Goal: Task Accomplishment & Management: Manage account settings

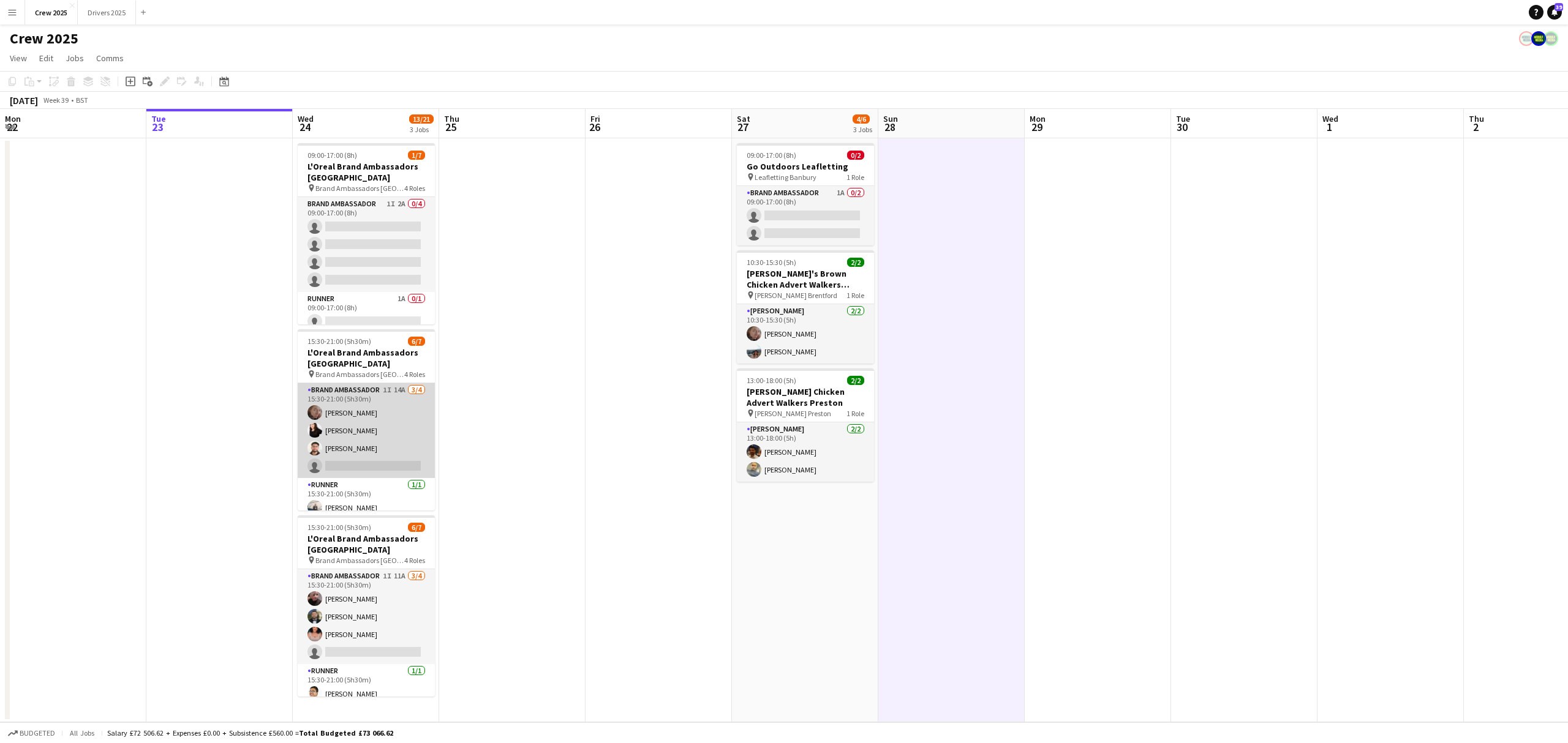
click at [355, 463] on app-card-role "Brand Ambassador 1I 14A 3/4 15:30-21:00 (5h30m) Karina Lopetegui Isa Morais Pri…" at bounding box center [366, 430] width 137 height 95
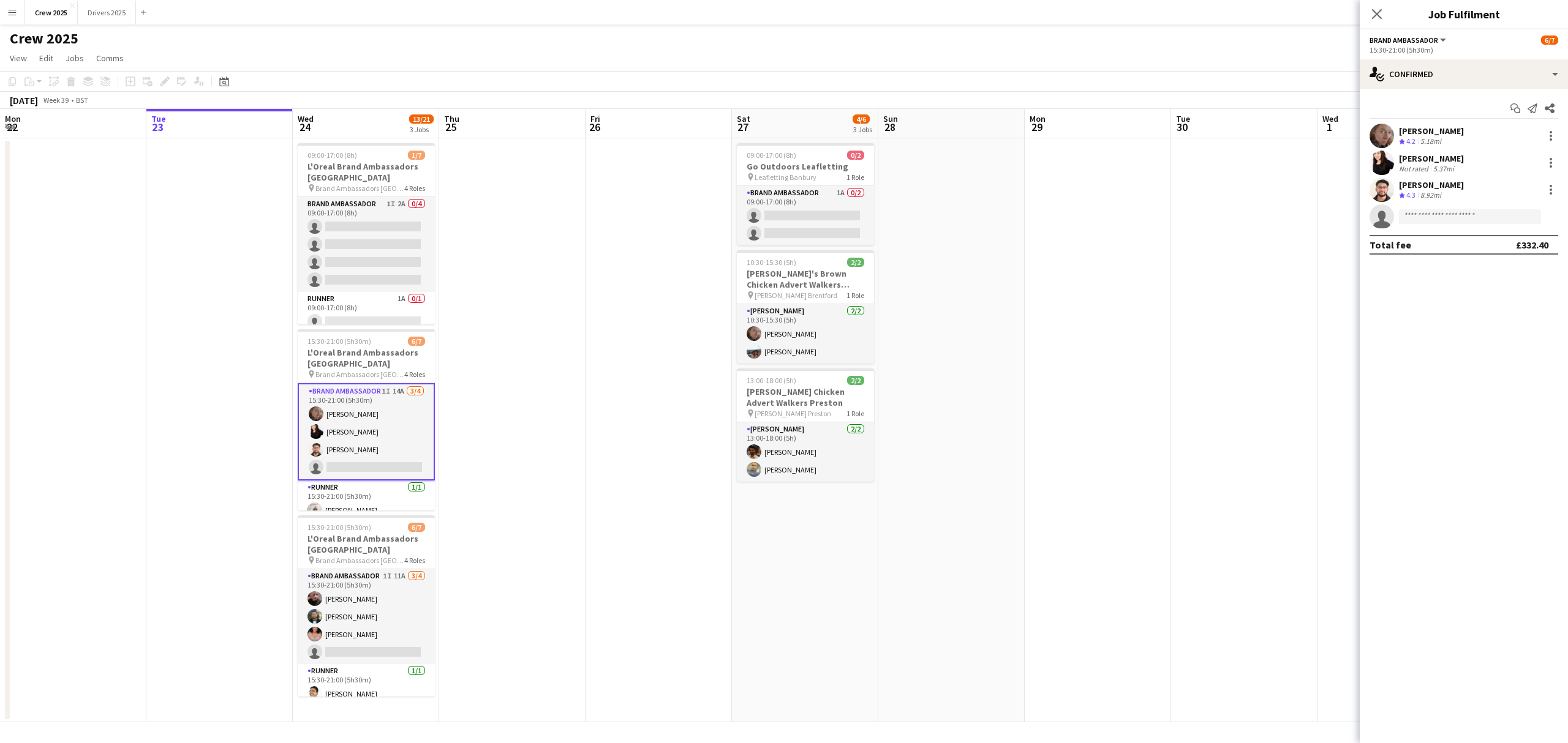
click at [1241, 179] on div "[PERSON_NAME]" at bounding box center [1431, 184] width 65 height 11
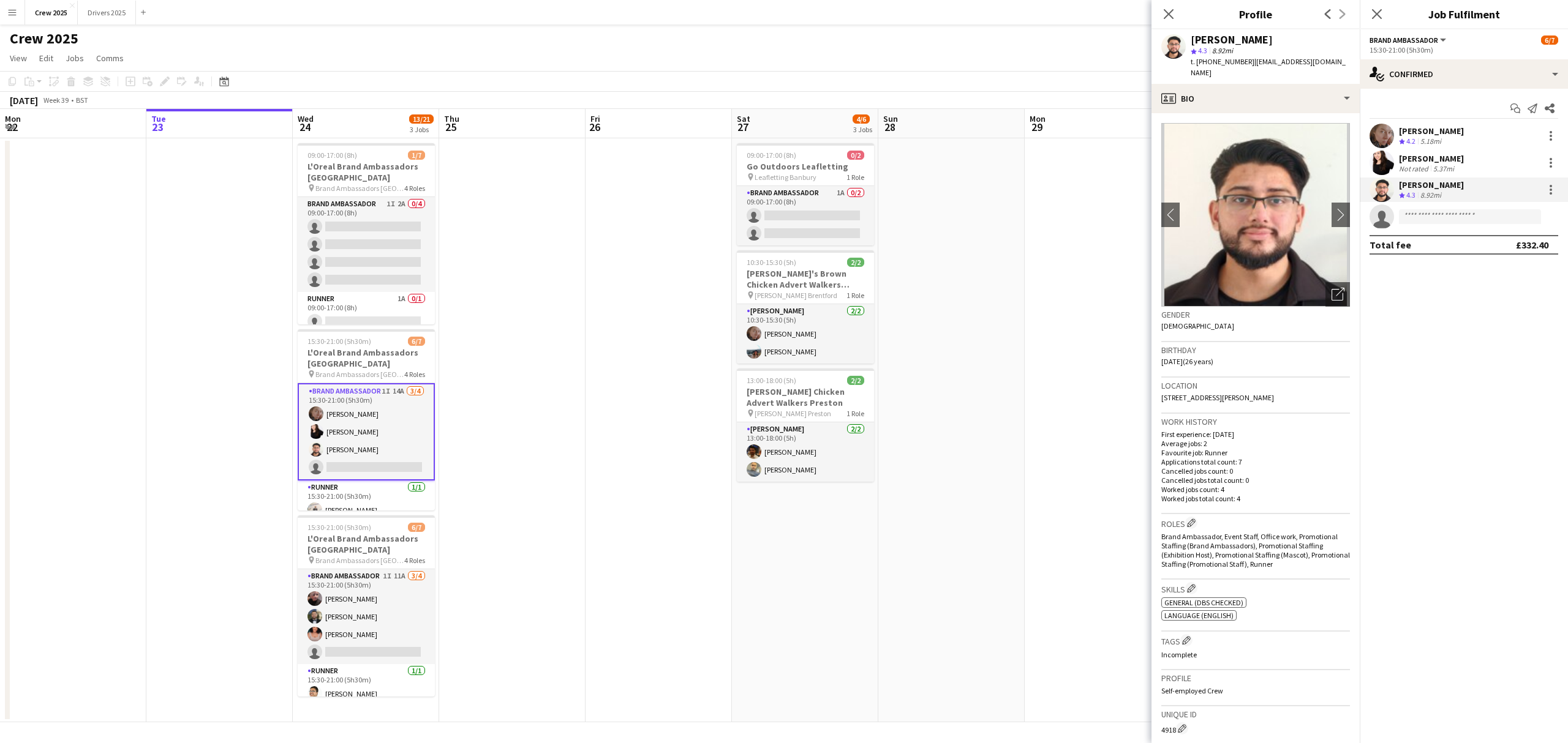
click at [1068, 253] on app-date-cell at bounding box center [1097, 430] width 146 height 584
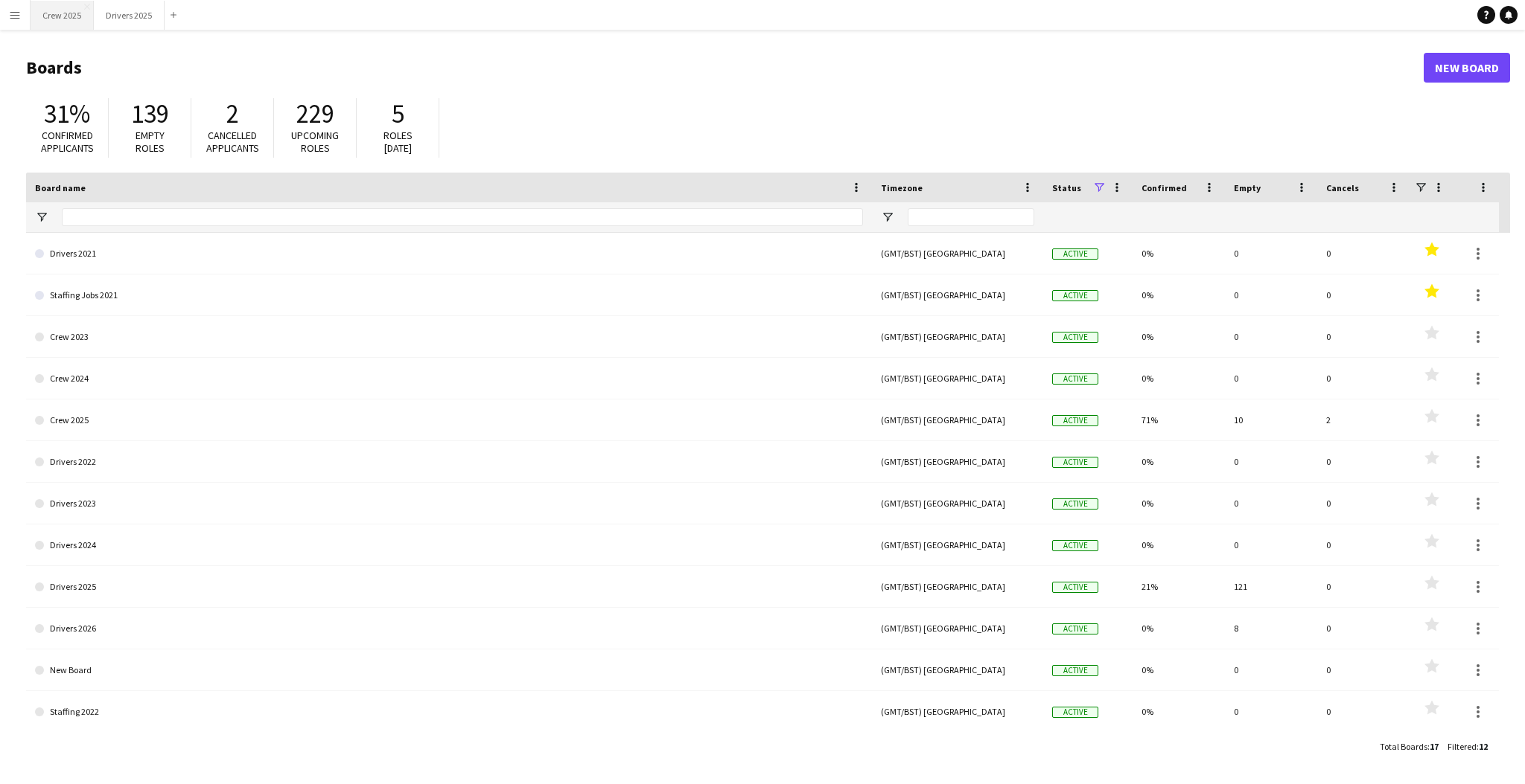
click at [61, 15] on button "Crew 2025 Close" at bounding box center [62, 15] width 63 height 29
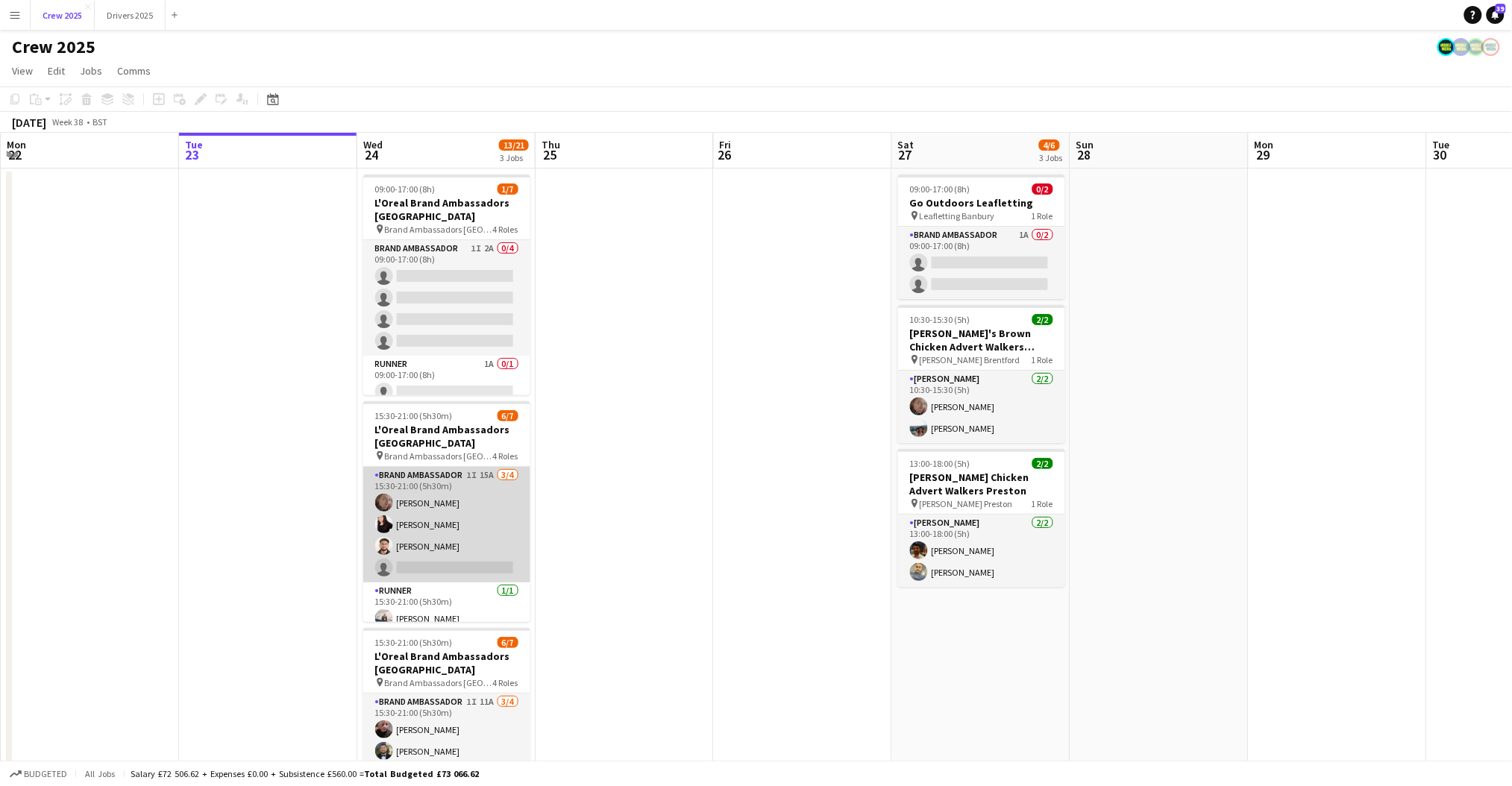
scroll to position [100, 0]
click at [479, 573] on app-card-role "Supervisor [DATE] 15:30-21:00 (5h30m) Zhana Medvesh" at bounding box center [447, 559] width 167 height 51
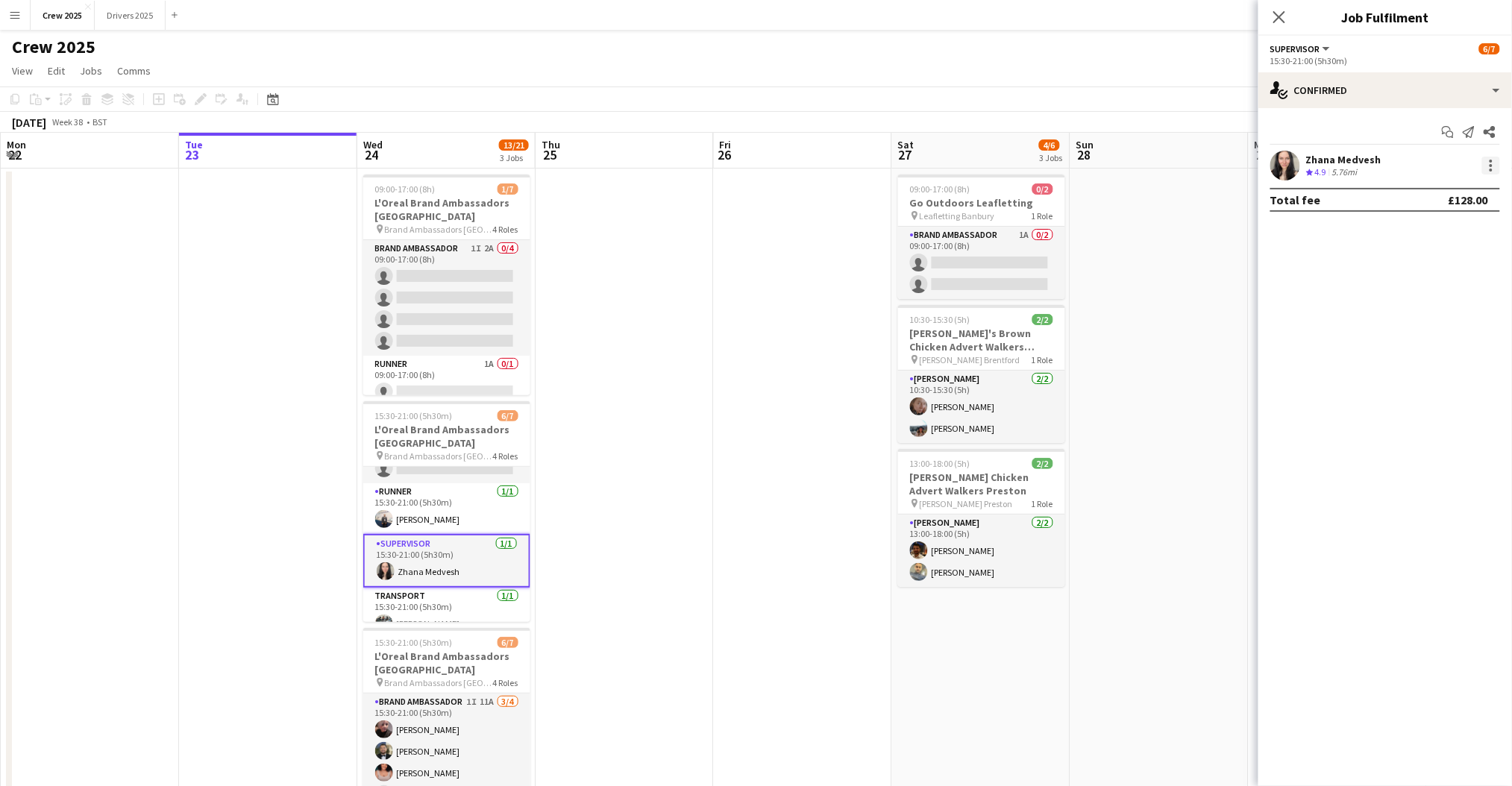
click at [1490, 160] on div at bounding box center [1491, 161] width 3 height 3
click at [1472, 374] on span "Set as supervisor" at bounding box center [1443, 372] width 93 height 12
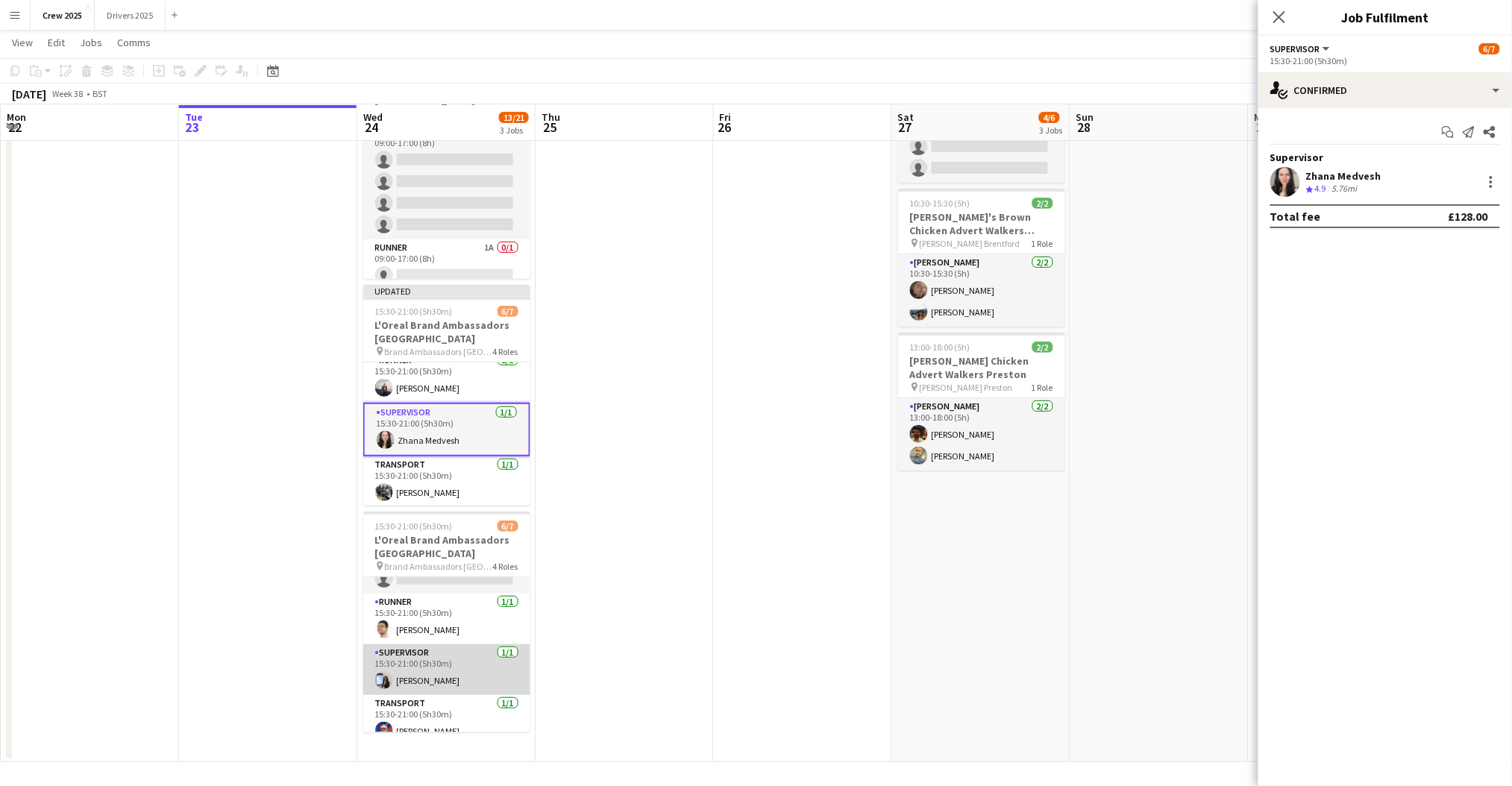
click at [458, 669] on app-card-role "Supervisor [DATE] 15:30-21:00 (5h30m) [PERSON_NAME]" at bounding box center [447, 670] width 167 height 51
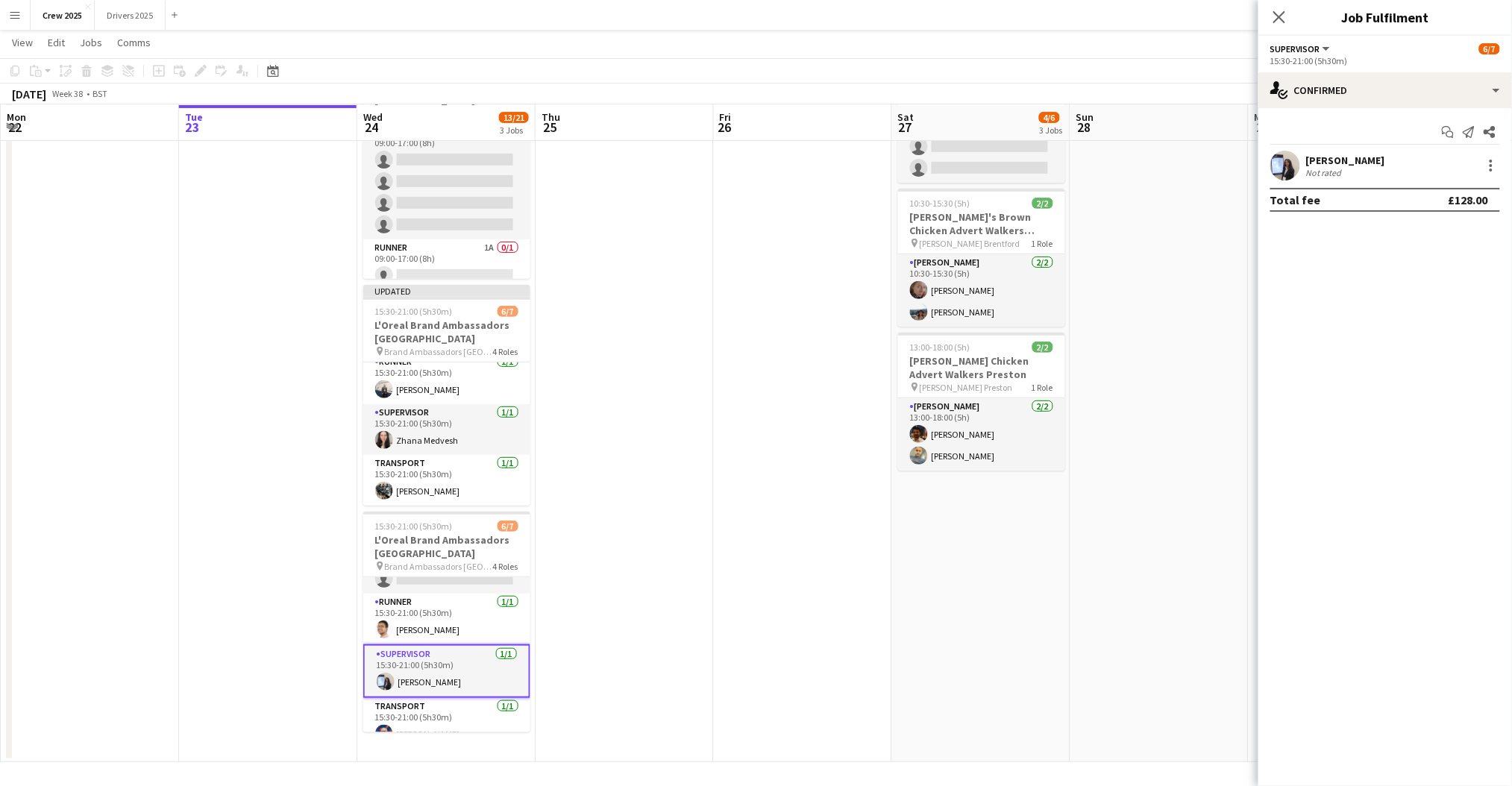
scroll to position [125, 0]
click at [1490, 164] on div at bounding box center [1491, 165] width 18 height 18
click at [1461, 373] on span "Set as supervisor" at bounding box center [1443, 372] width 93 height 12
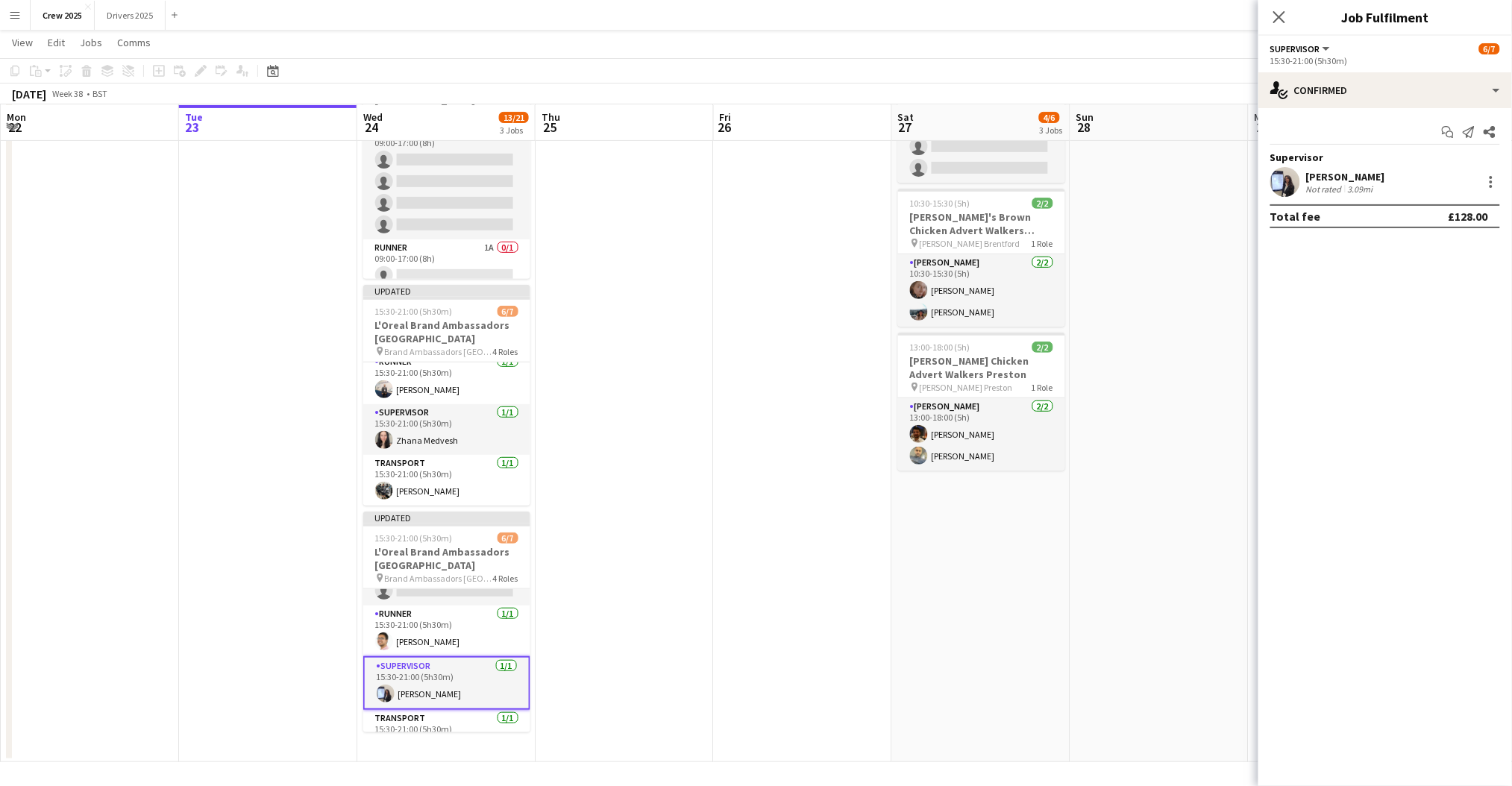
click at [691, 493] on app-date-cell at bounding box center [624, 407] width 178 height 710
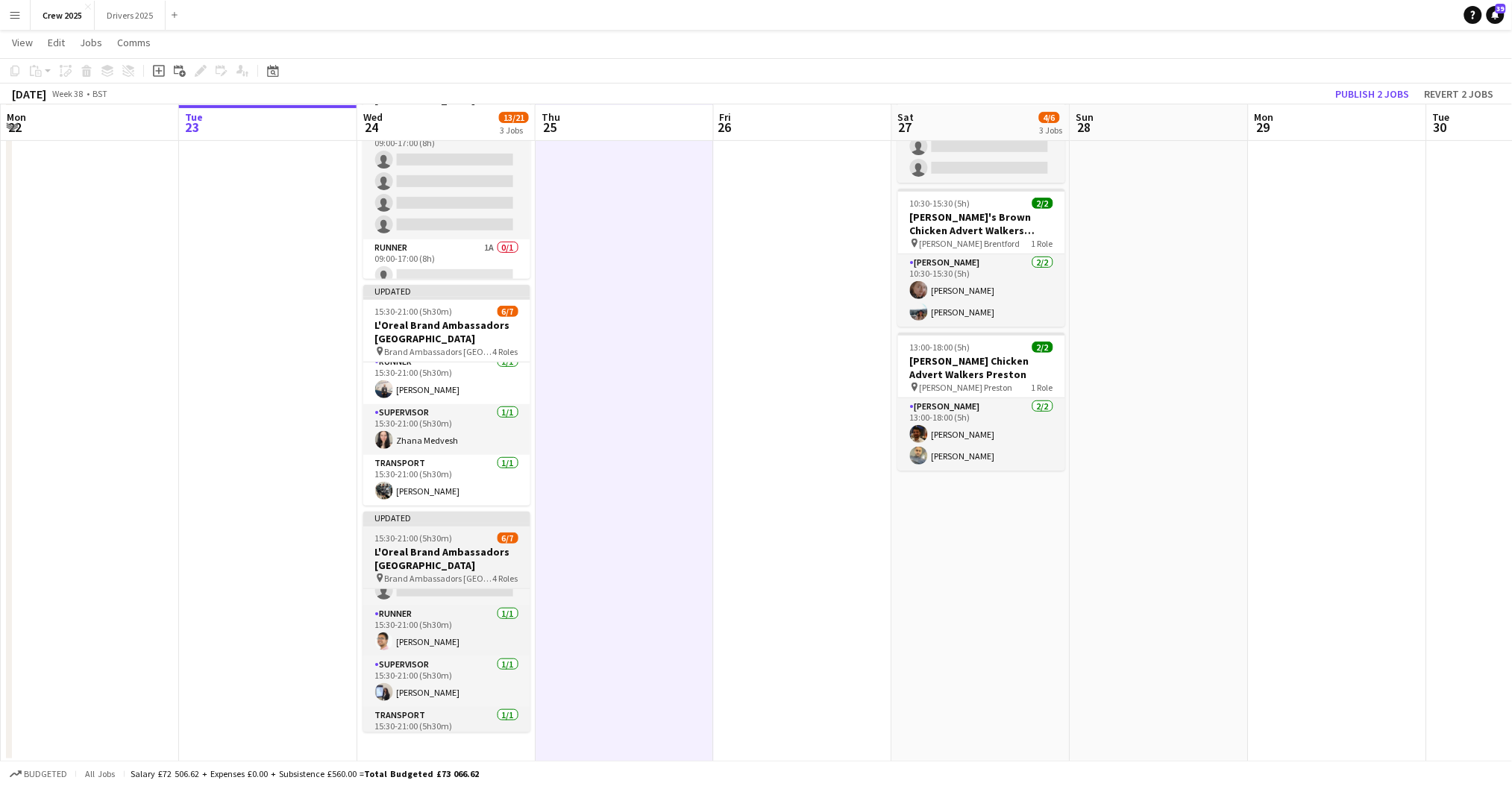
click at [407, 521] on div "Updated" at bounding box center [447, 517] width 167 height 12
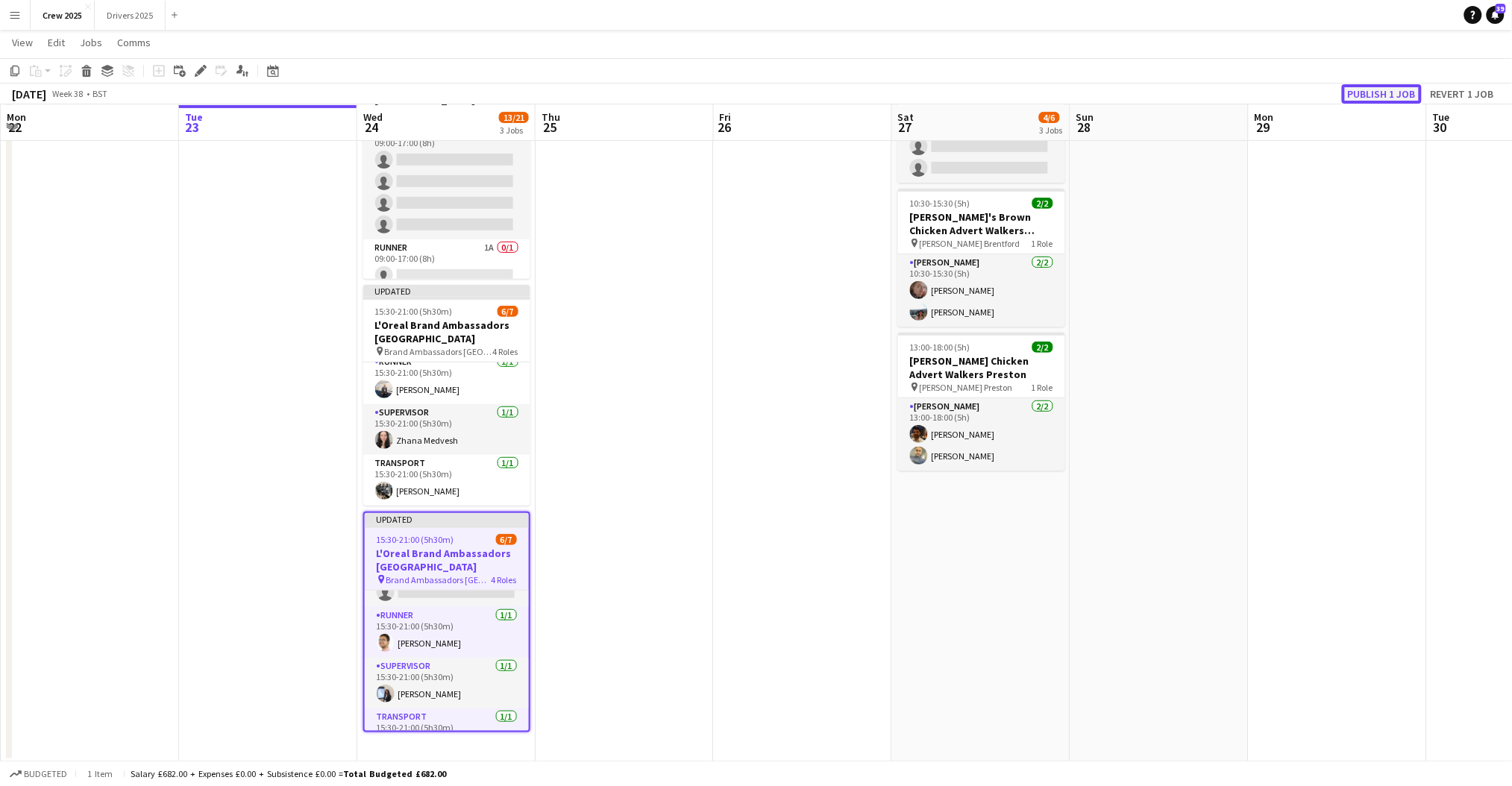
click at [1404, 86] on button "Publish 1 job" at bounding box center [1382, 93] width 79 height 19
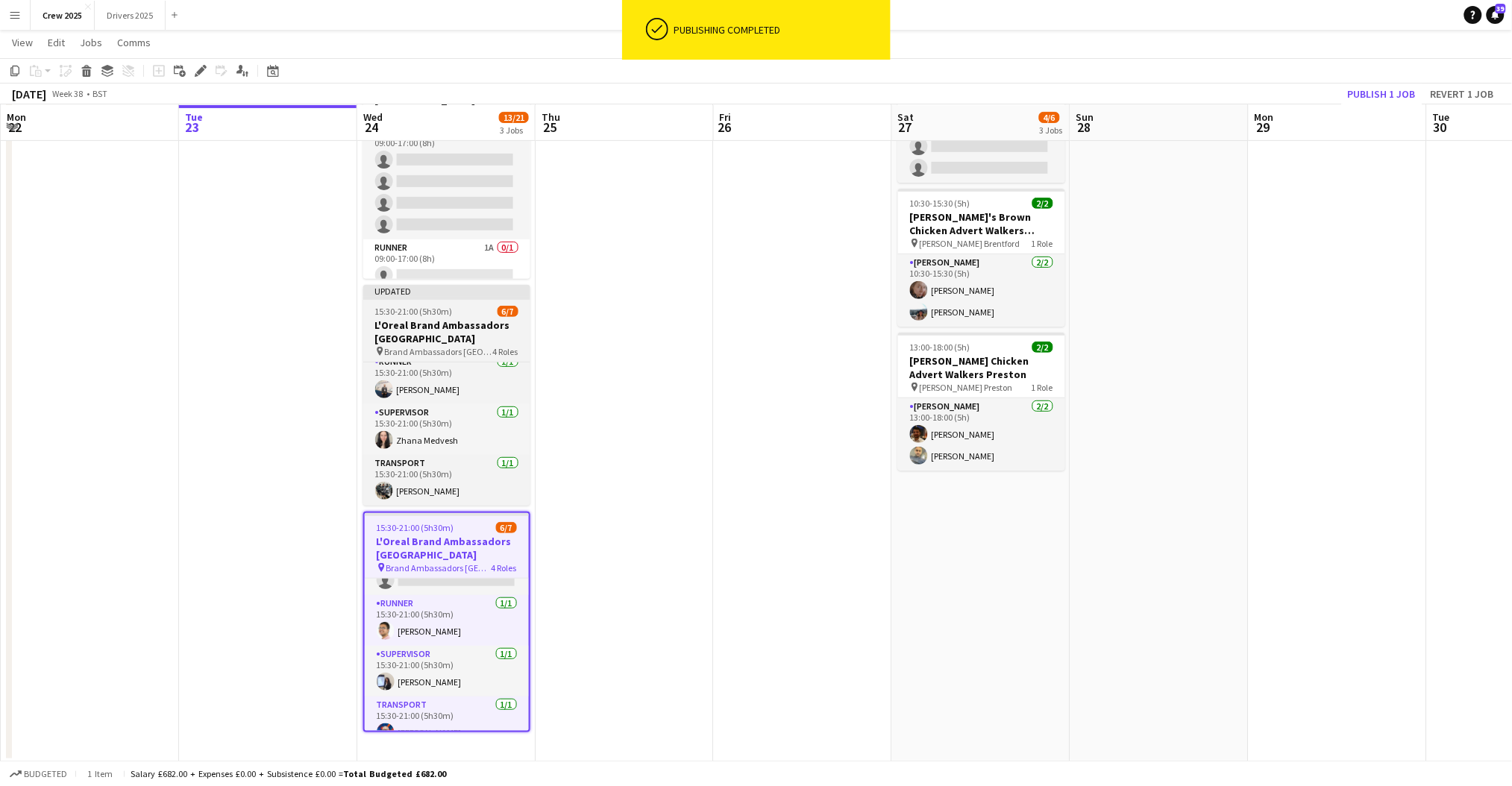
click at [427, 299] on div at bounding box center [447, 299] width 167 height 3
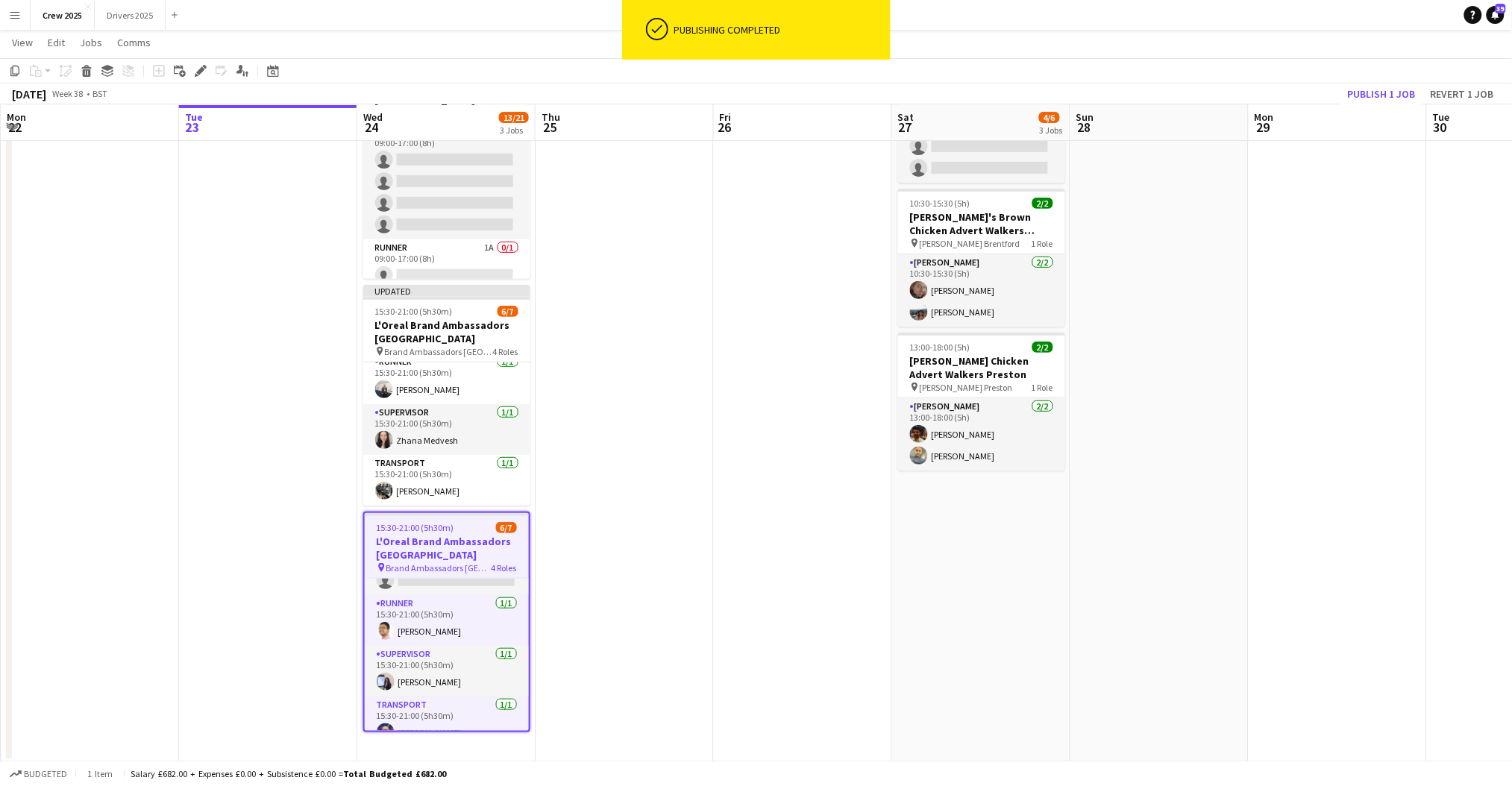
scroll to position [126, 0]
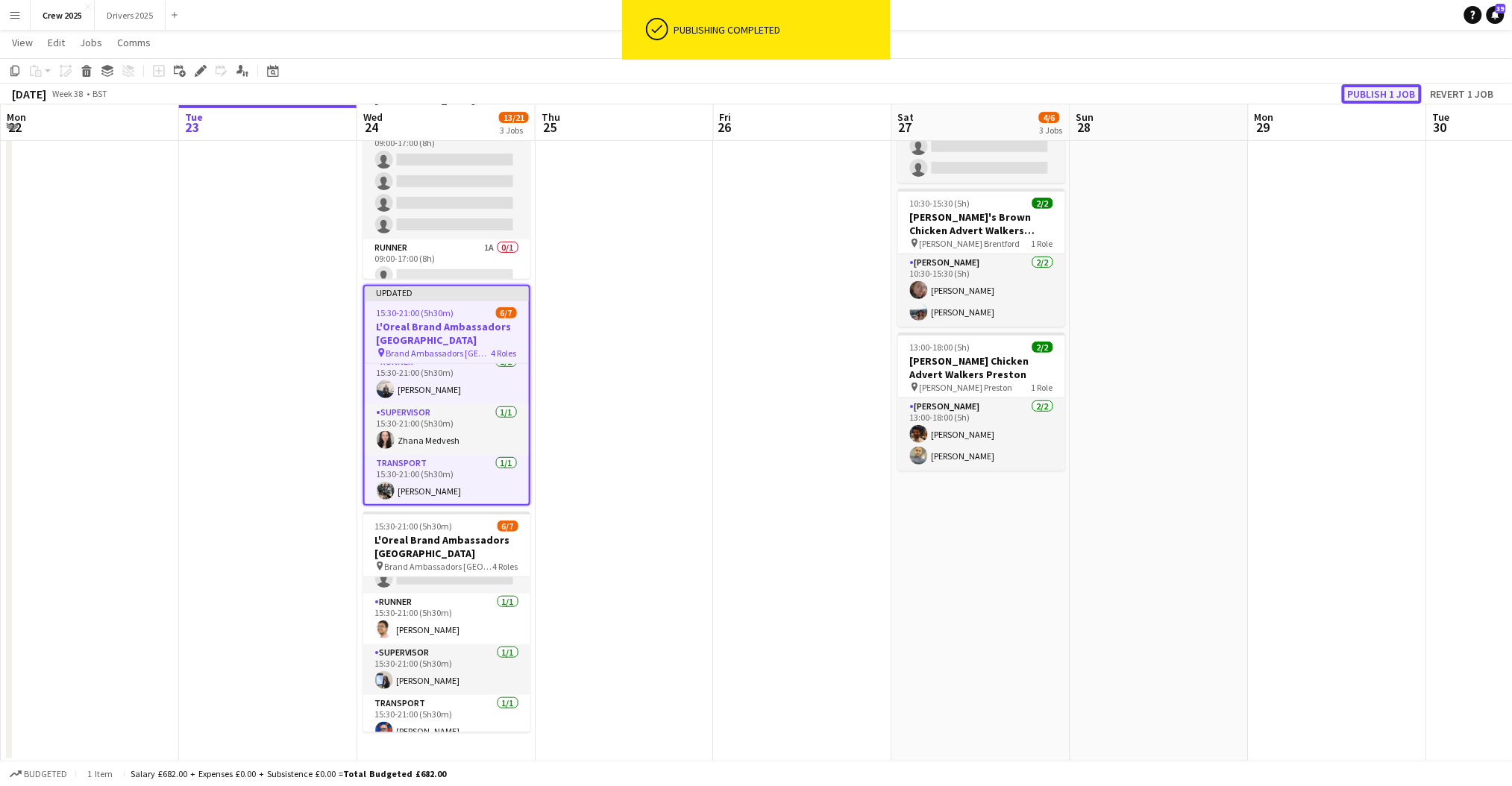
click at [1365, 94] on button "Publish 1 job" at bounding box center [1382, 93] width 79 height 19
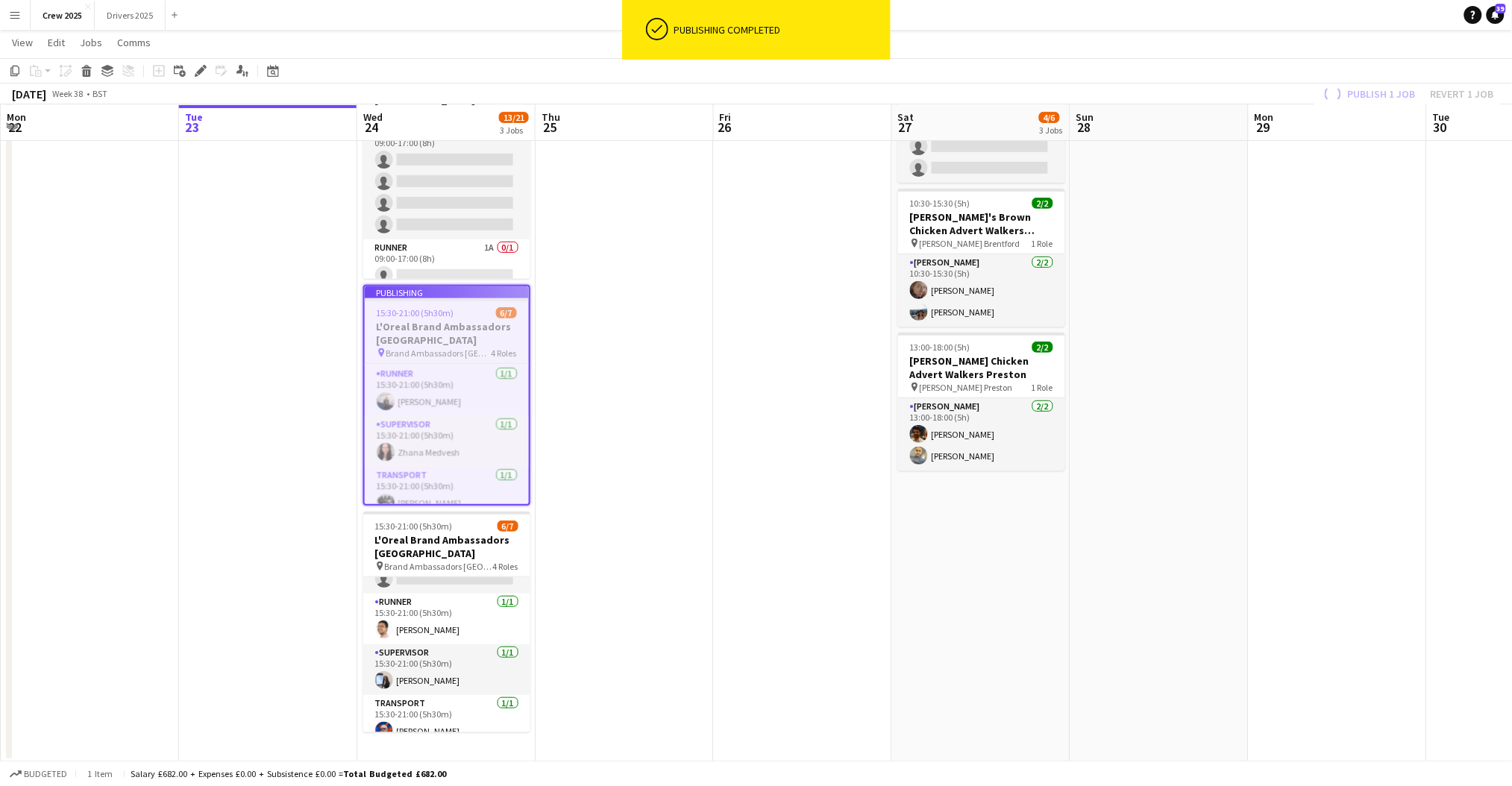
click at [657, 430] on app-date-cell at bounding box center [624, 407] width 178 height 710
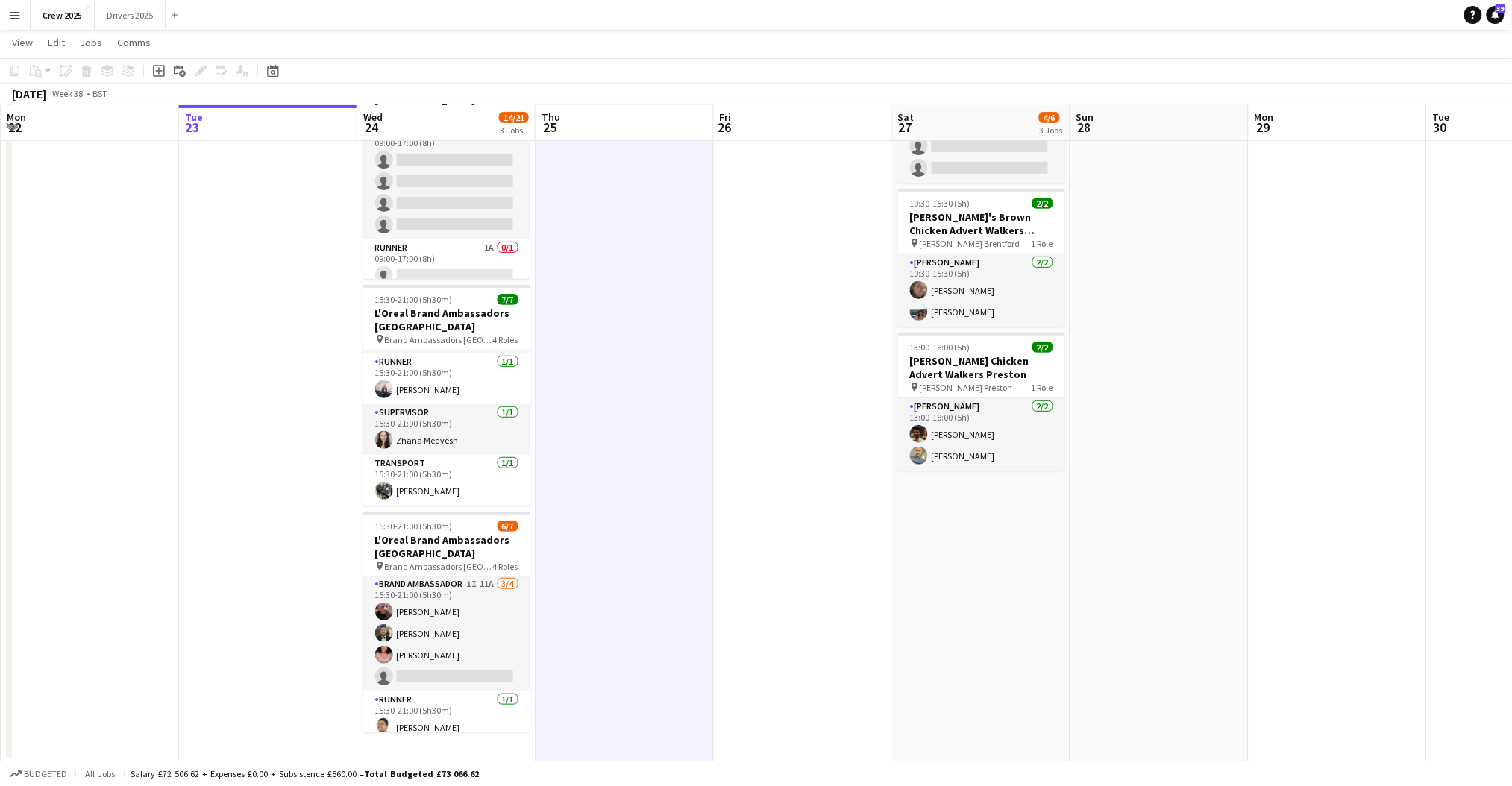
scroll to position [0, 0]
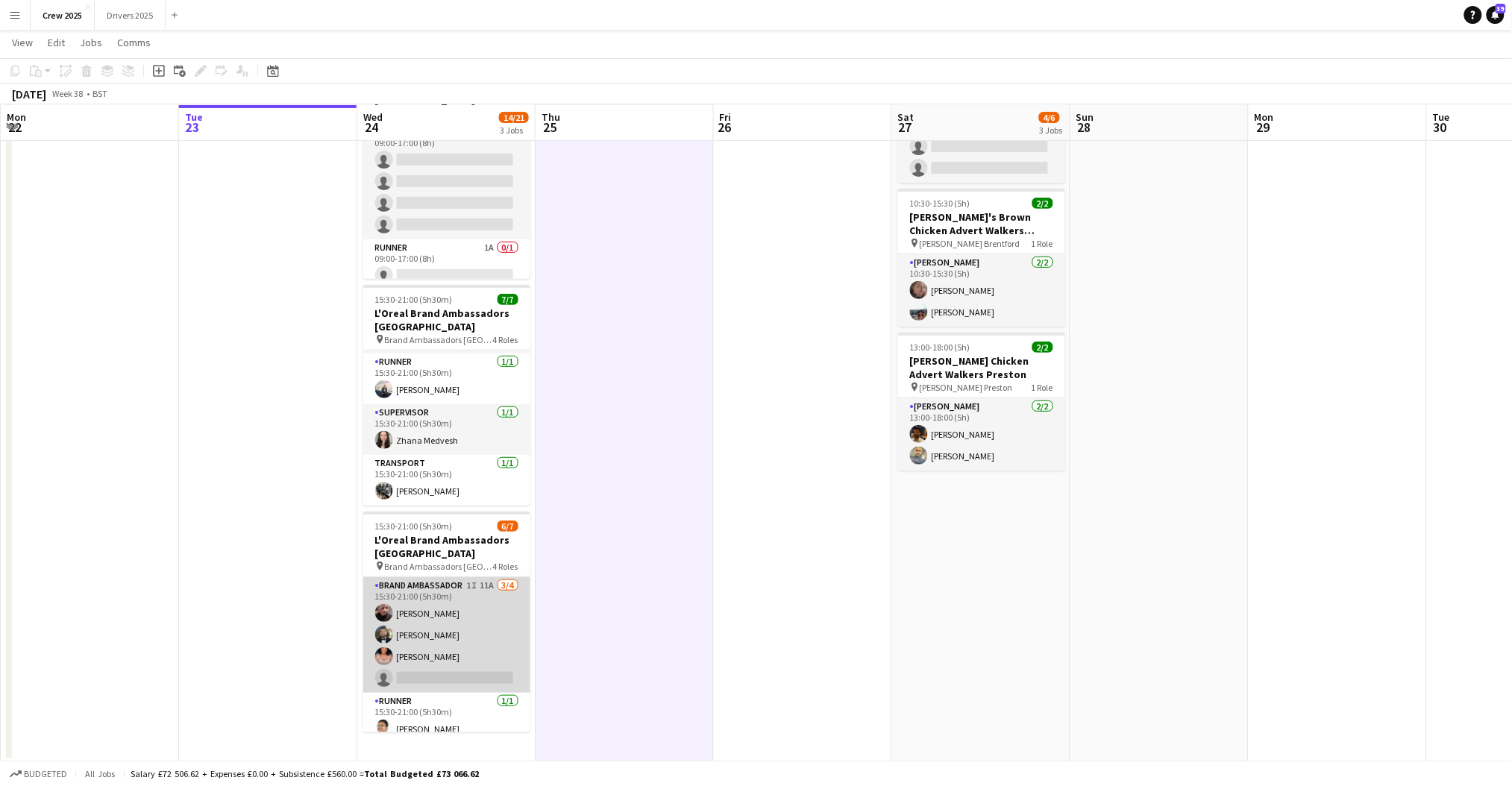
click at [501, 624] on app-card-role "Brand Ambassador 1I 11A [DATE] 15:30-21:00 (5h30m) [PERSON_NAME] [PERSON_NAME] …" at bounding box center [447, 636] width 167 height 116
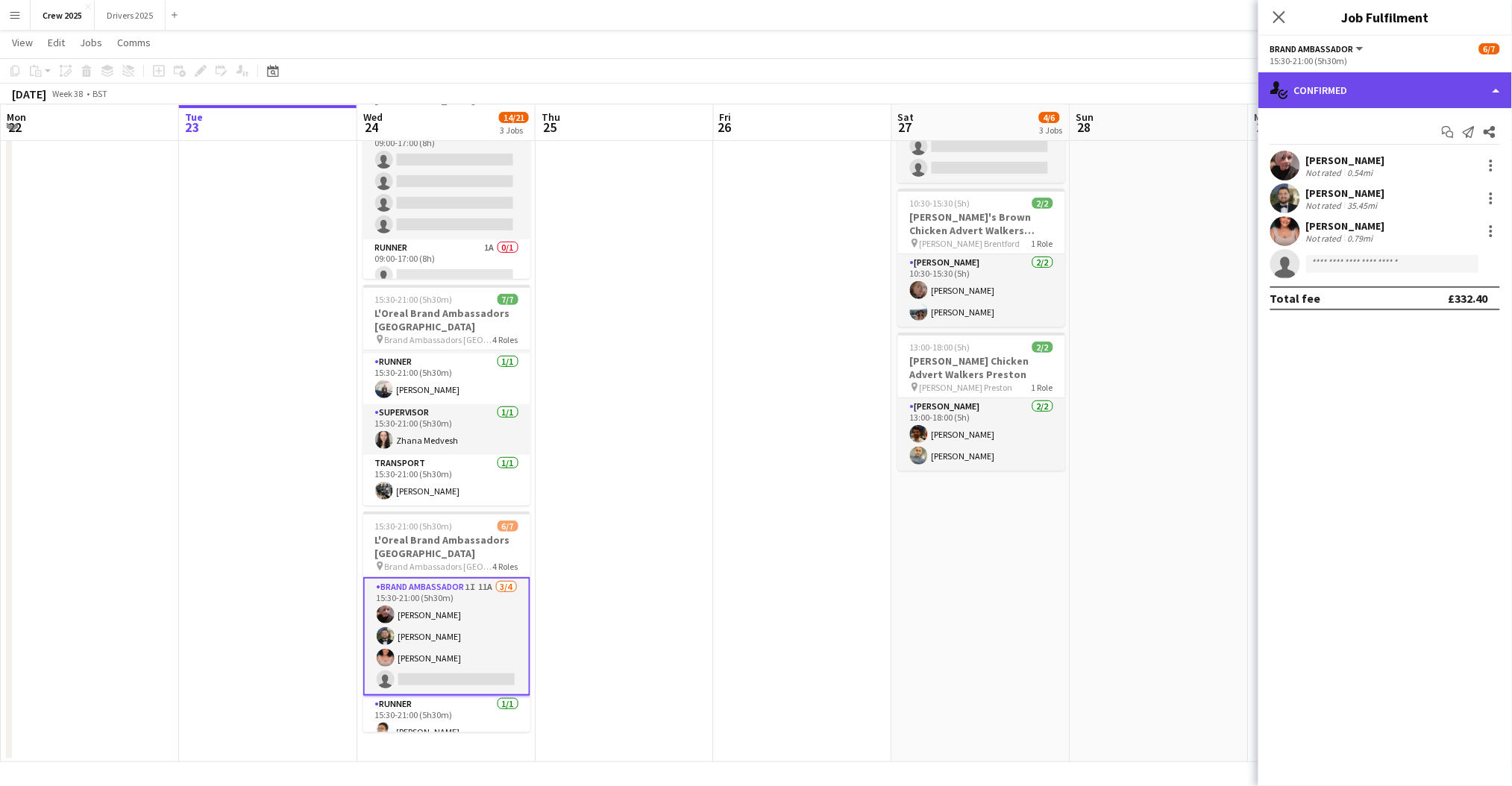
click at [1375, 83] on div "single-neutral-actions-check-2 Confirmed" at bounding box center [1385, 90] width 254 height 35
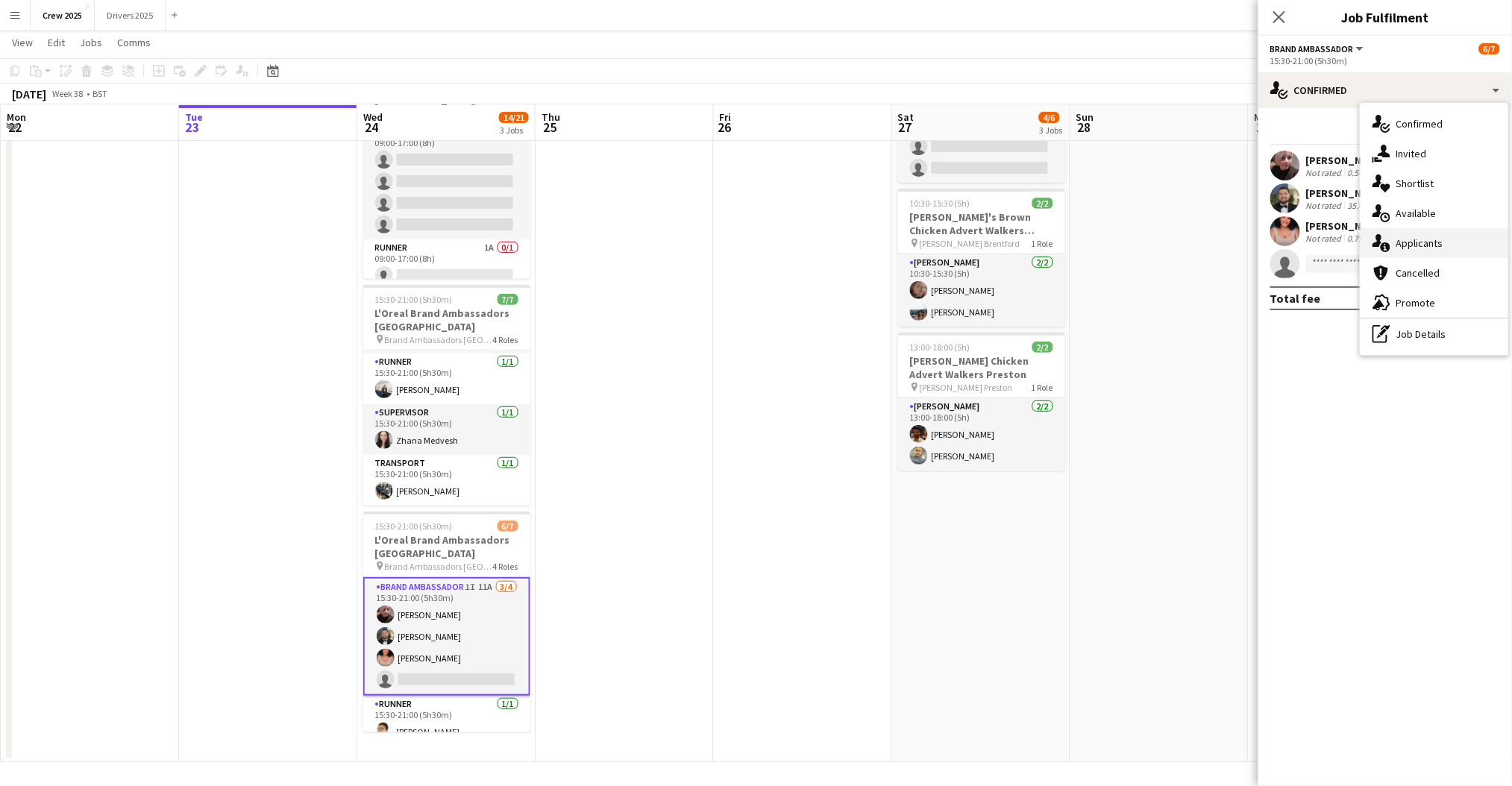
click at [1439, 240] on span "Applicants" at bounding box center [1420, 243] width 47 height 13
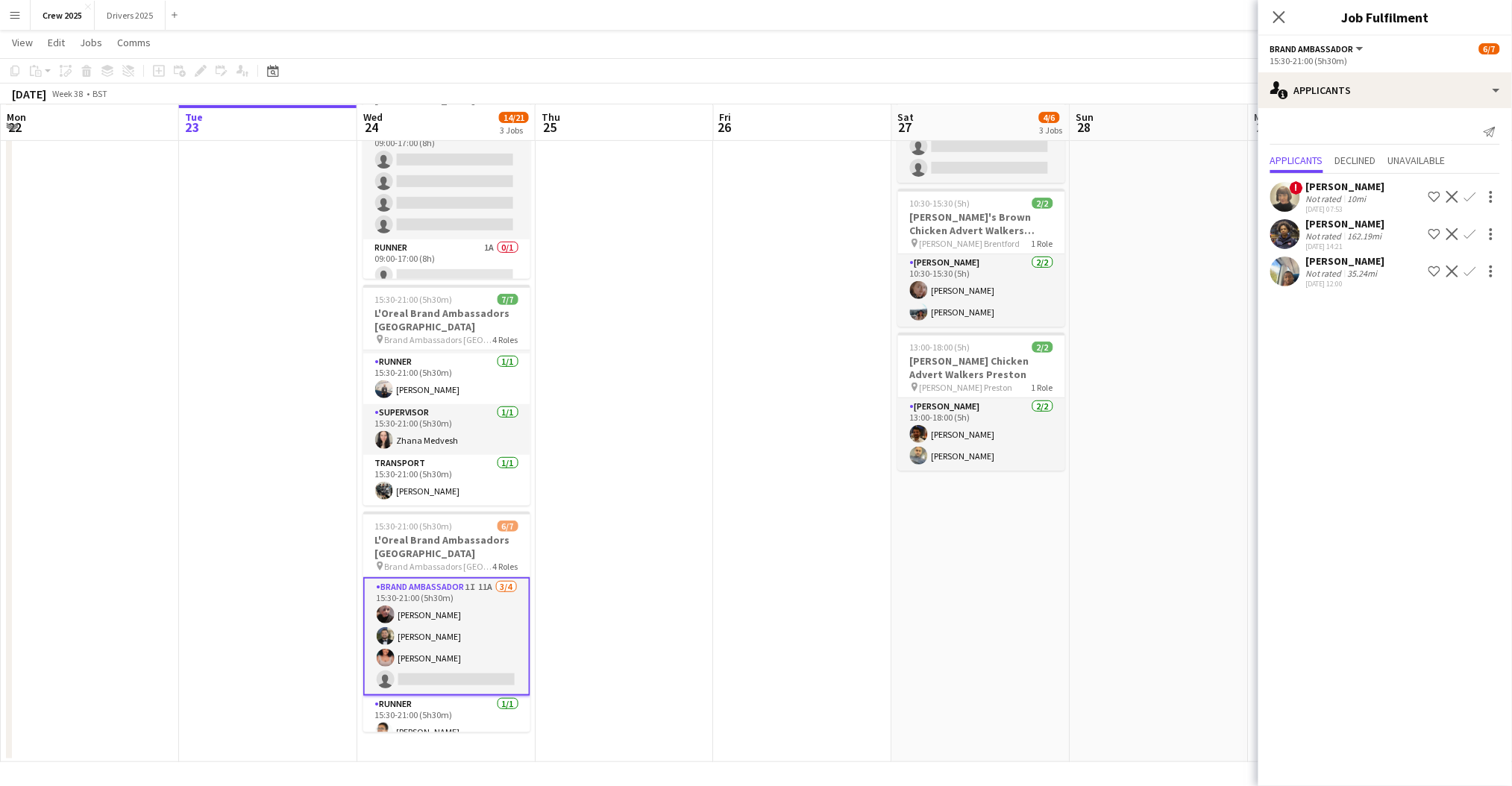
click at [679, 549] on app-date-cell at bounding box center [624, 407] width 178 height 710
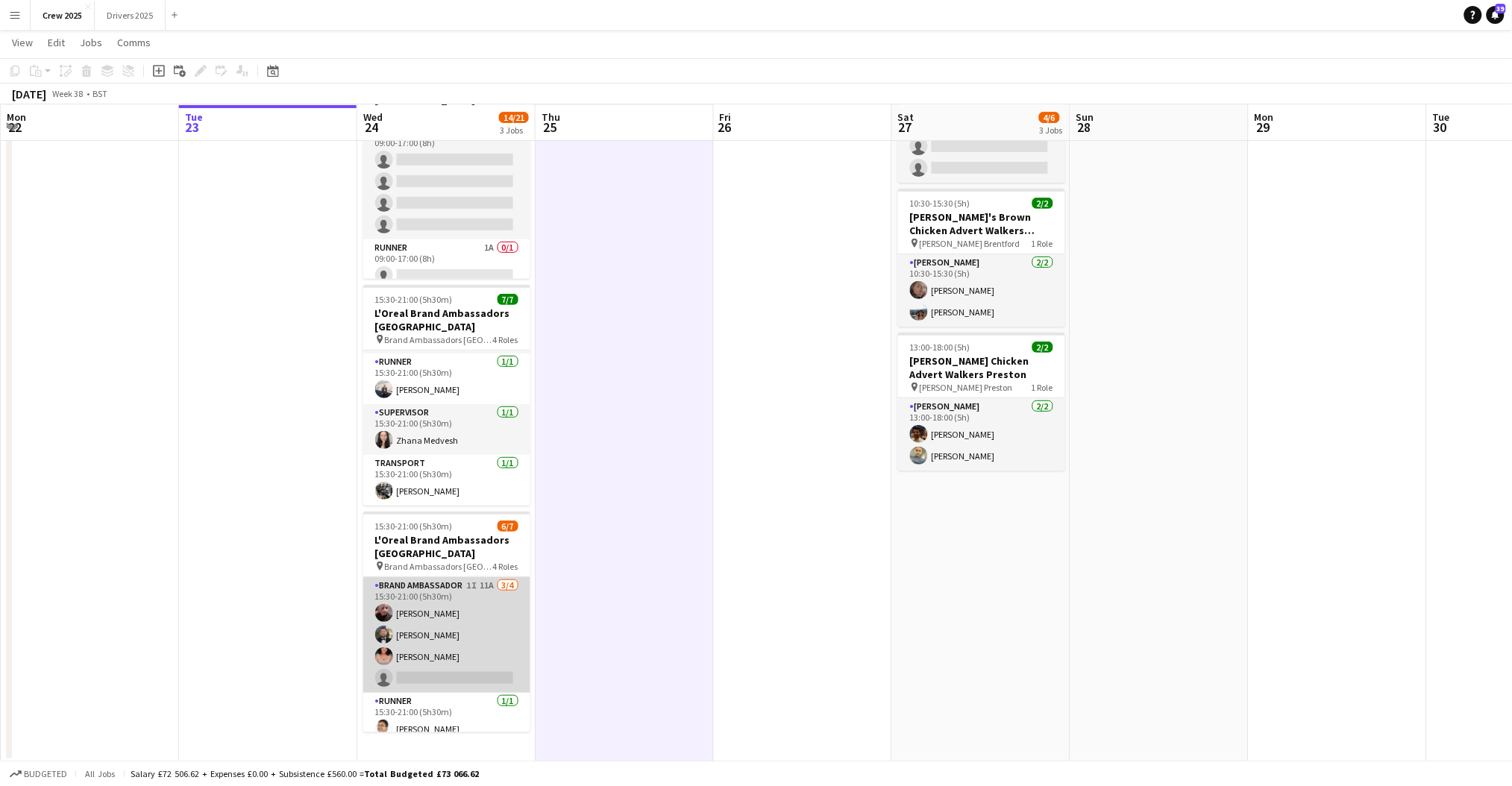
click at [466, 648] on app-card-role "Brand Ambassador 1I 11A [DATE] 15:30-21:00 (5h30m) [PERSON_NAME] [PERSON_NAME] …" at bounding box center [447, 636] width 167 height 116
